Goal: Find specific page/section: Find specific page/section

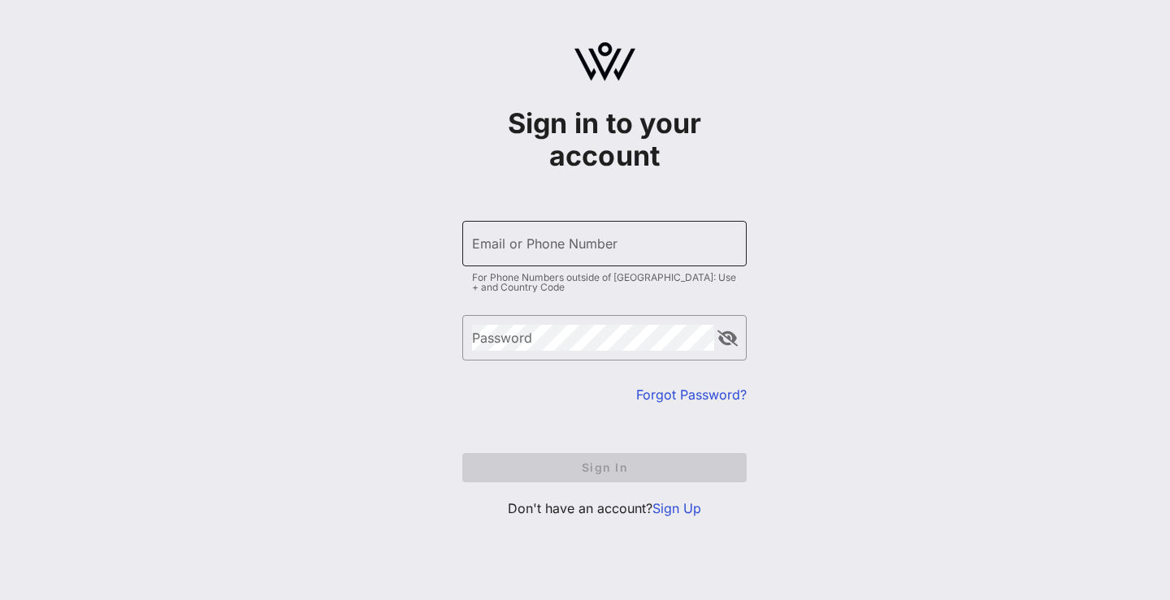
click at [583, 245] on input "Email or Phone Number" at bounding box center [604, 244] width 265 height 26
type input "[PHONE_NUMBER]"
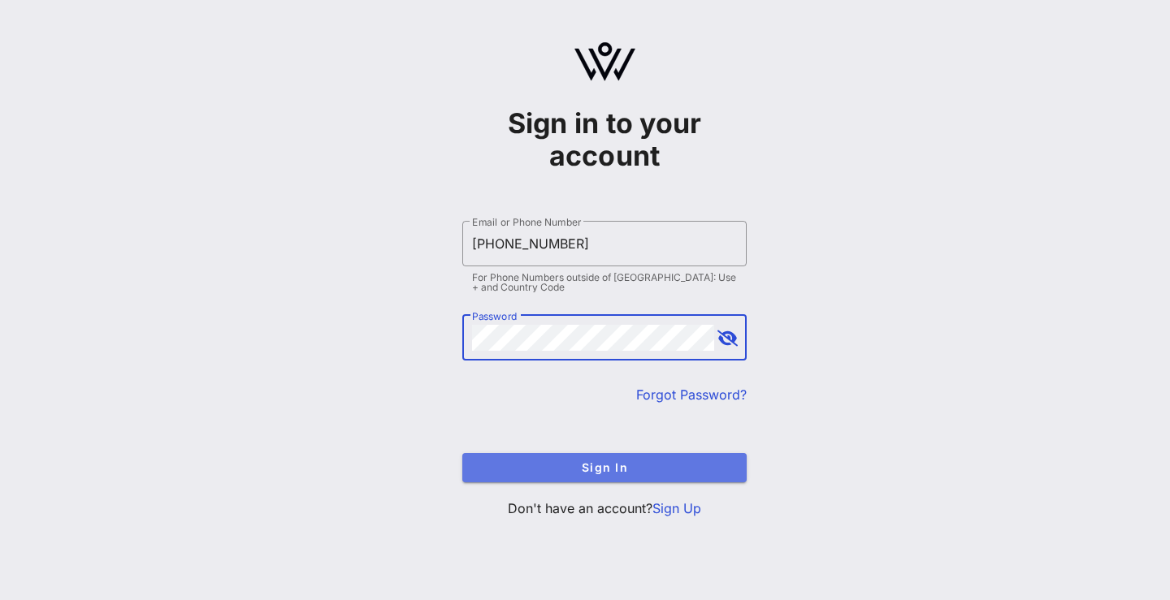
click at [587, 468] on span "Sign In" at bounding box center [604, 468] width 258 height 14
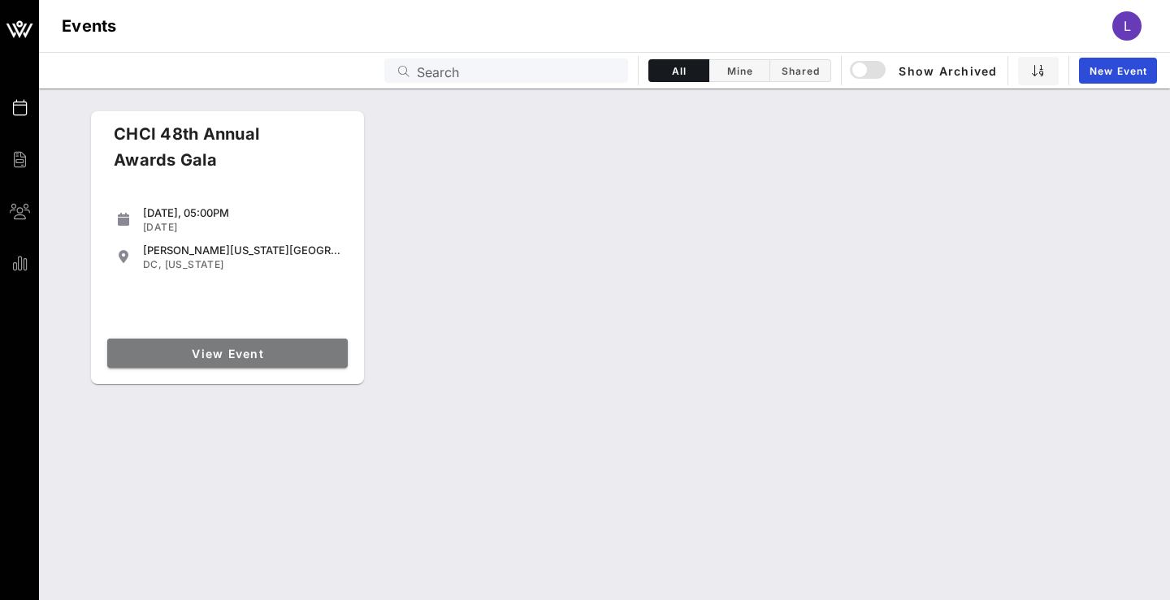
click at [266, 349] on span "View Event" at bounding box center [227, 354] width 227 height 14
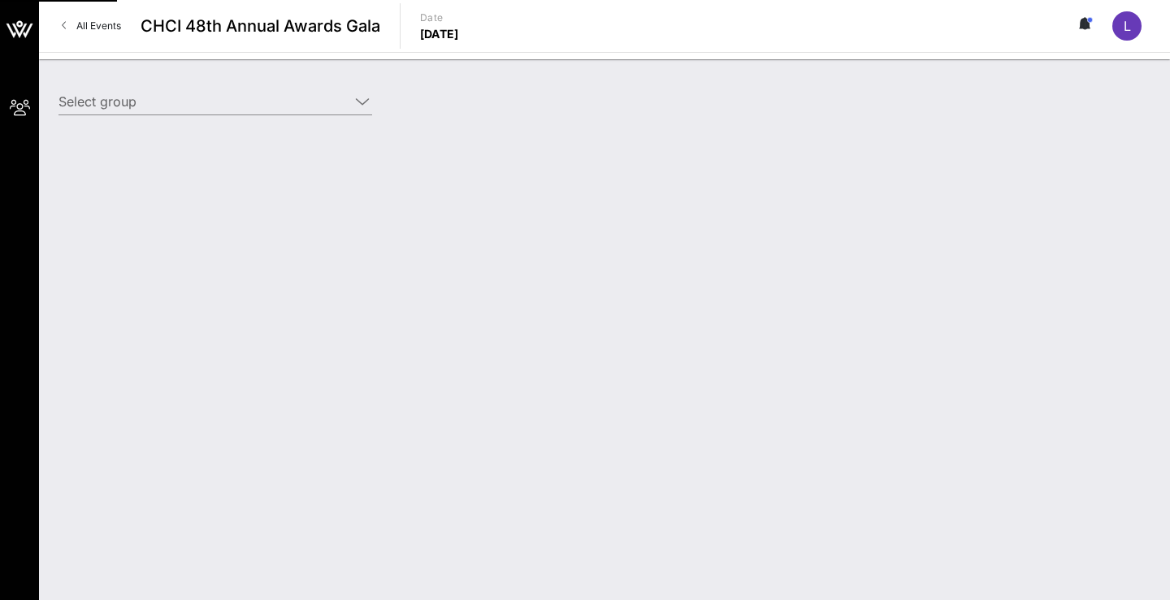
type input "[DEMOGRAPHIC_DATA] ([DEMOGRAPHIC_DATA]) [[PERSON_NAME], [EMAIL_ADDRESS][DOMAIN_…"
